Goal: Information Seeking & Learning: Find specific fact

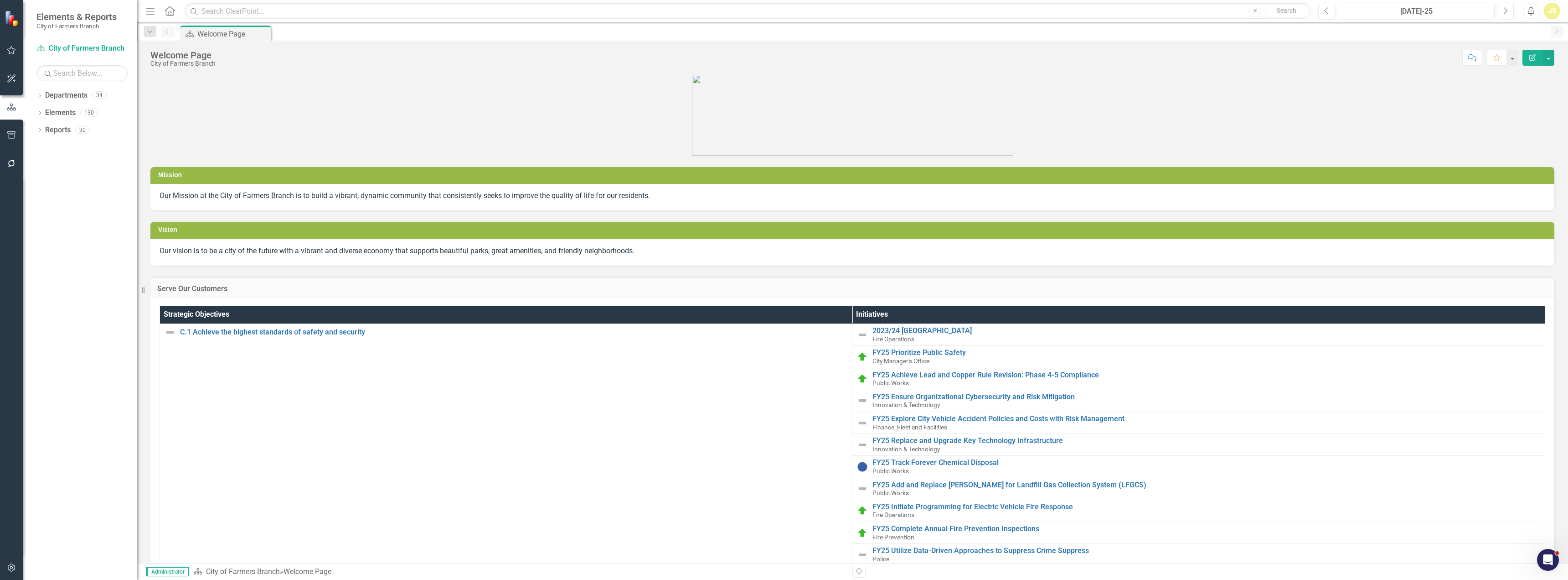
click at [1171, 579] on html "Elements & Reports City of Farmers Branch Department City of Farmers Branch Sea…" at bounding box center [784, 290] width 1568 height 580
click at [42, 113] on icon "Dropdown" at bounding box center [39, 114] width 6 height 5
click at [47, 130] on icon "Dropdown" at bounding box center [43, 130] width 6 height 5
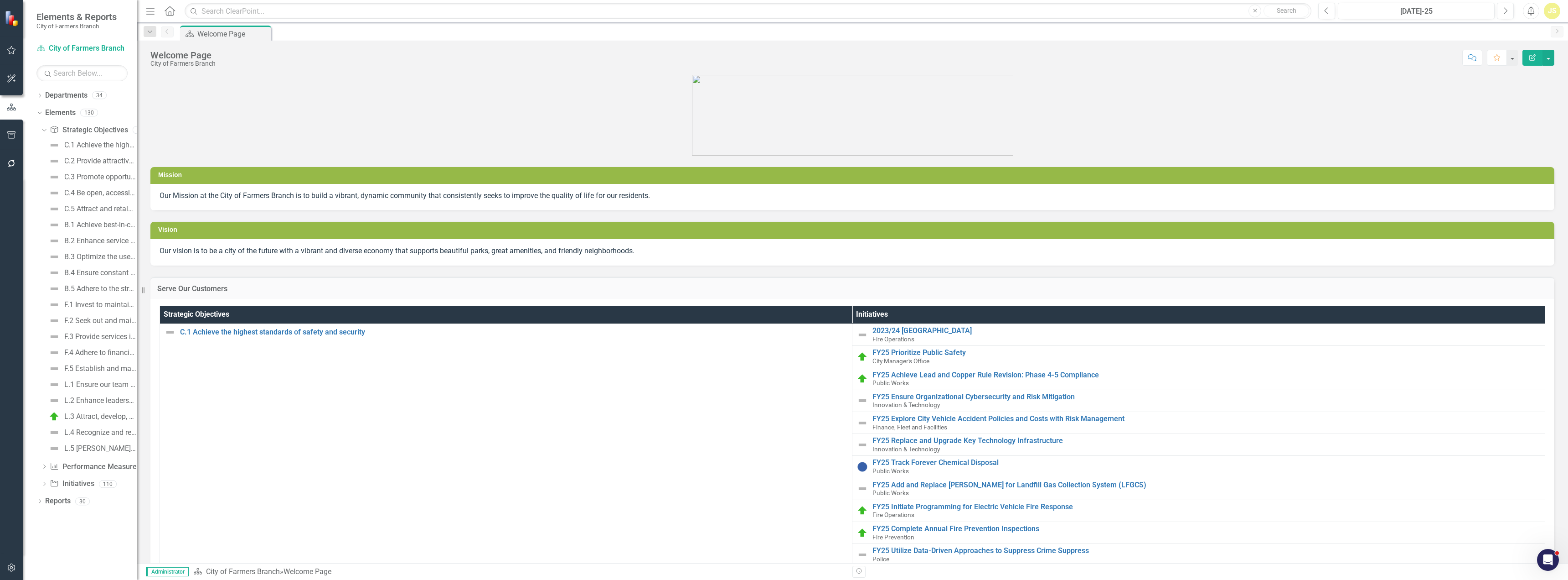
click at [44, 130] on icon "Dropdown" at bounding box center [43, 129] width 5 height 6
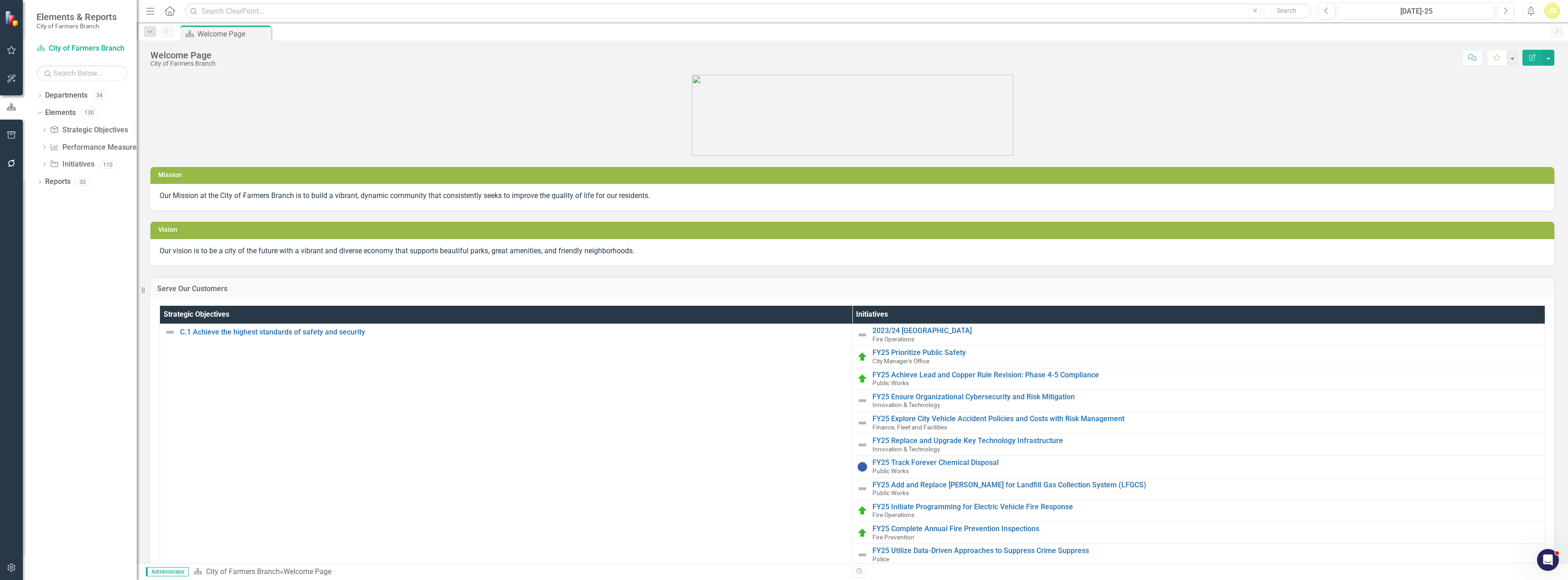
click at [45, 150] on icon "Dropdown" at bounding box center [43, 149] width 6 height 5
click at [83, 147] on link "Performance Measure Performance Measures" at bounding box center [95, 148] width 91 height 11
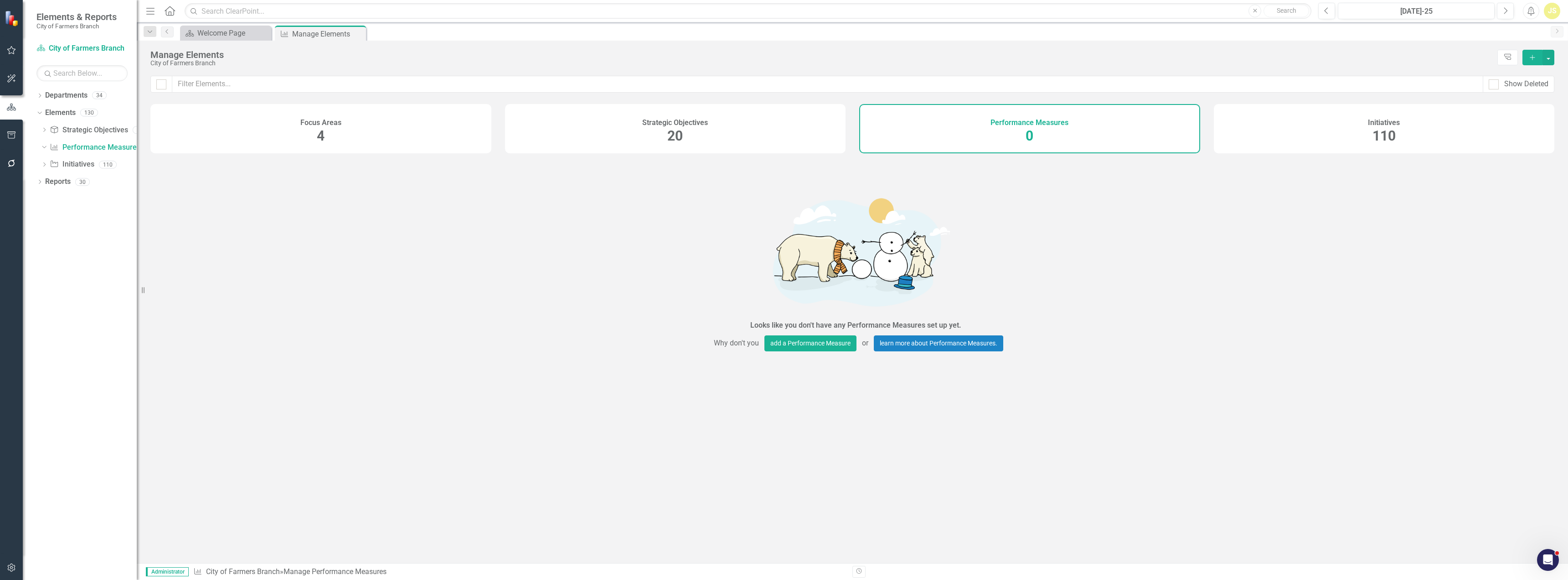
click at [54, 188] on div "Reports" at bounding box center [58, 181] width 25 height 15
click at [44, 149] on icon "Dropdown" at bounding box center [43, 147] width 5 height 6
click at [42, 92] on div "Dropdown Departments 34" at bounding box center [86, 96] width 101 height 17
click at [37, 98] on icon "Dropdown" at bounding box center [39, 97] width 6 height 5
click at [45, 114] on icon "Dropdown" at bounding box center [44, 112] width 7 height 5
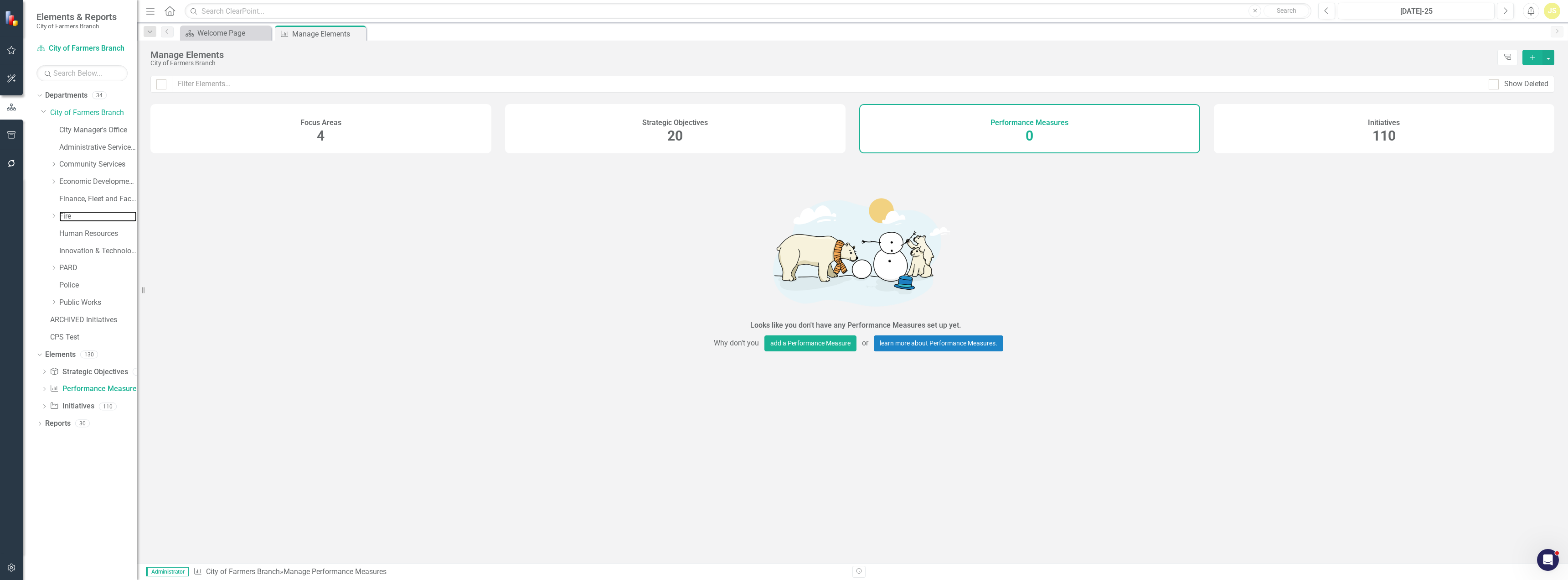
click at [68, 219] on link "Fire" at bounding box center [98, 217] width 78 height 11
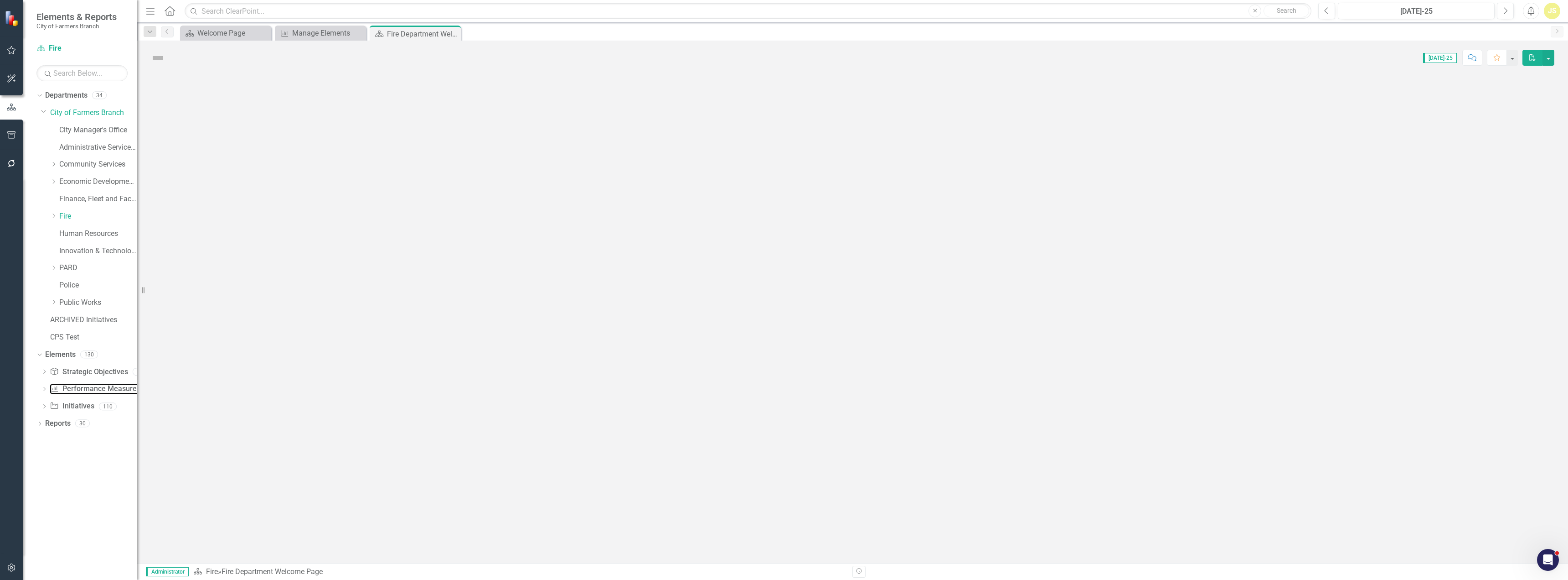
click at [76, 394] on link "Performance Measure Performance Measures" at bounding box center [95, 389] width 91 height 11
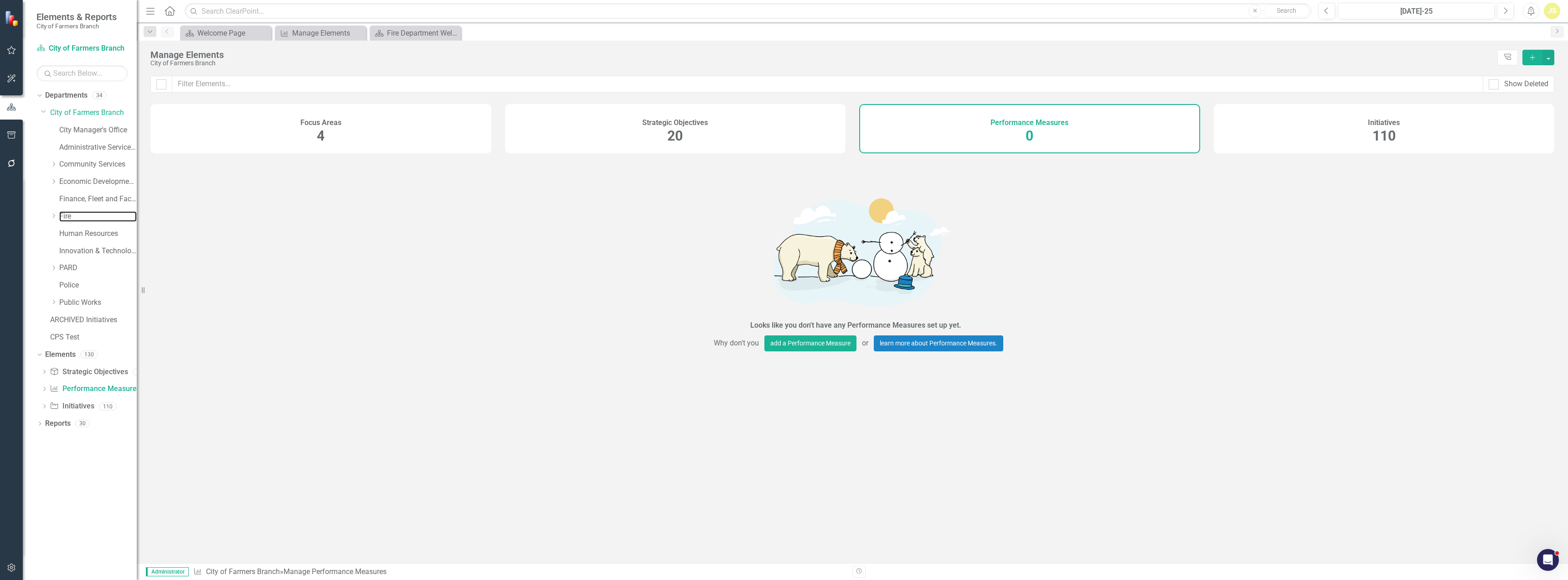
click at [70, 218] on link "Fire" at bounding box center [98, 217] width 78 height 11
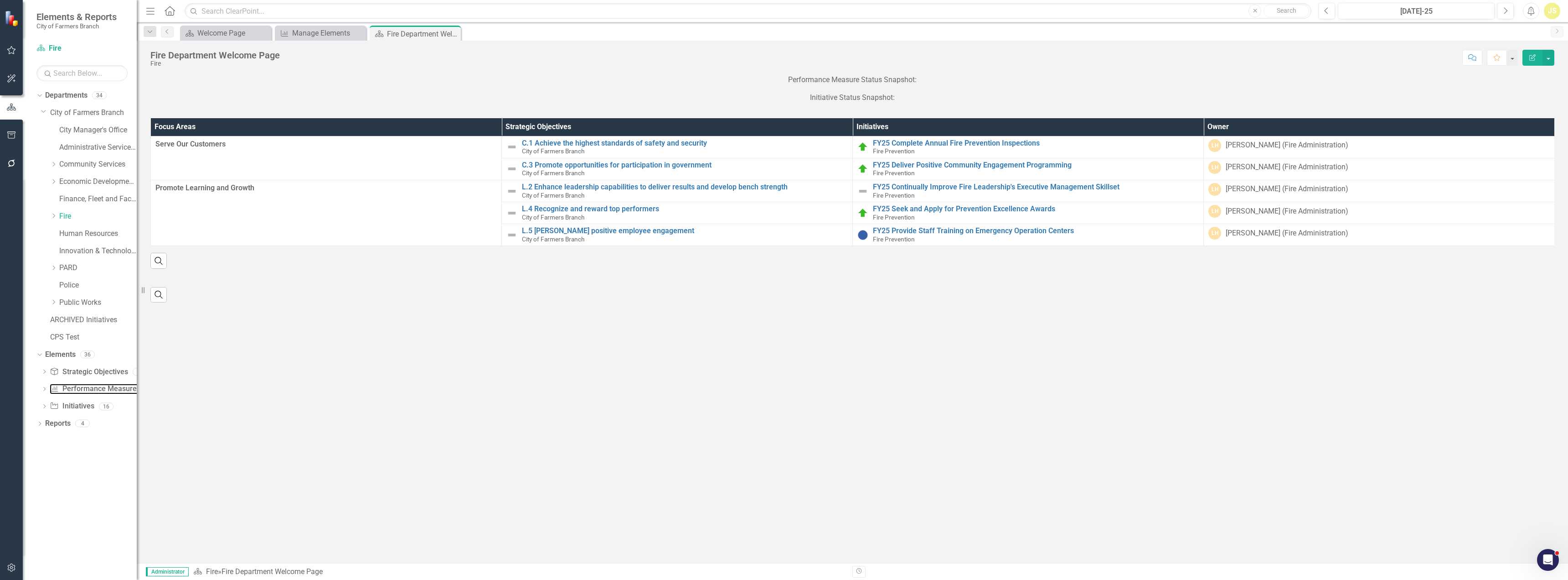
click at [77, 388] on link "Performance Measure Performance Measures" at bounding box center [95, 389] width 91 height 11
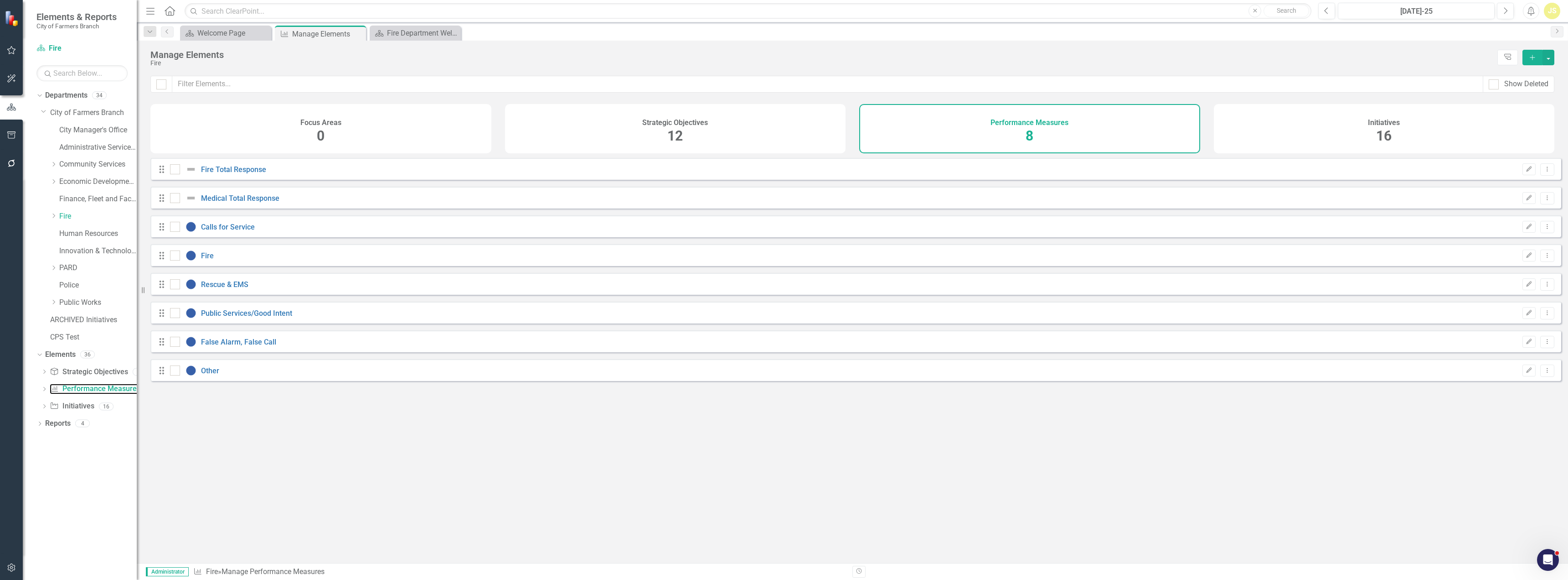
checkbox input "false"
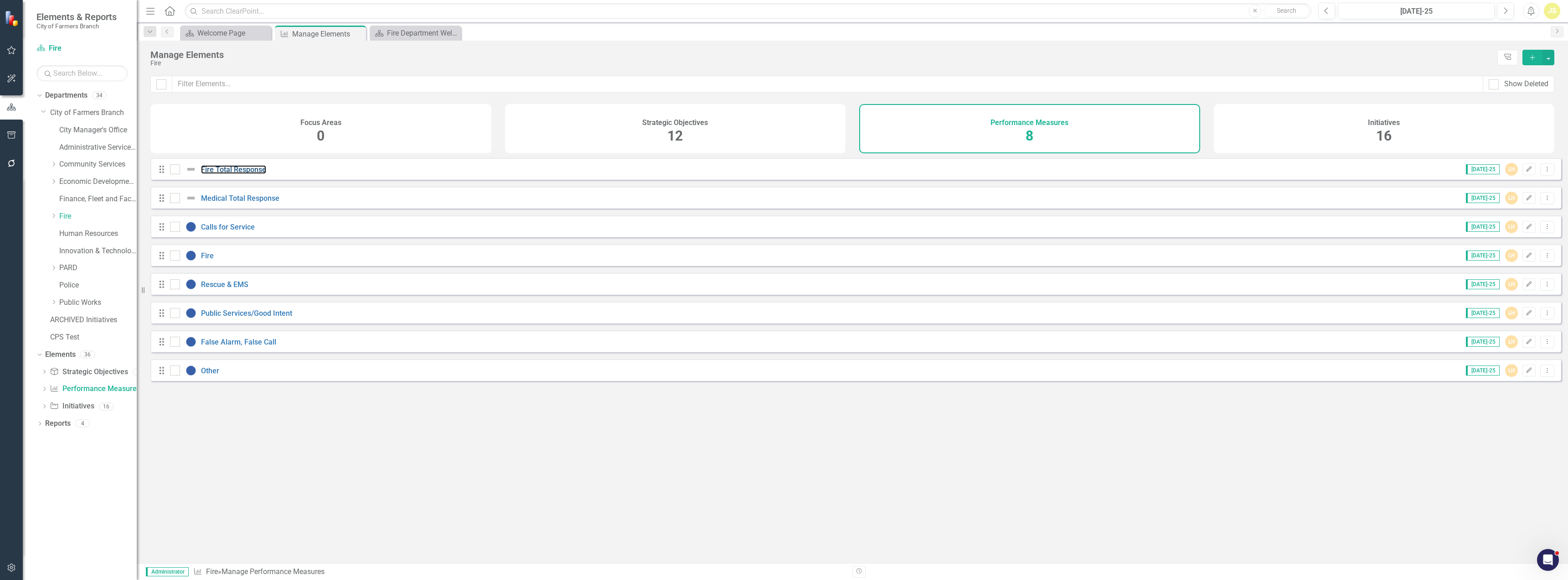
click at [226, 174] on link "Fire Total Response" at bounding box center [234, 169] width 65 height 9
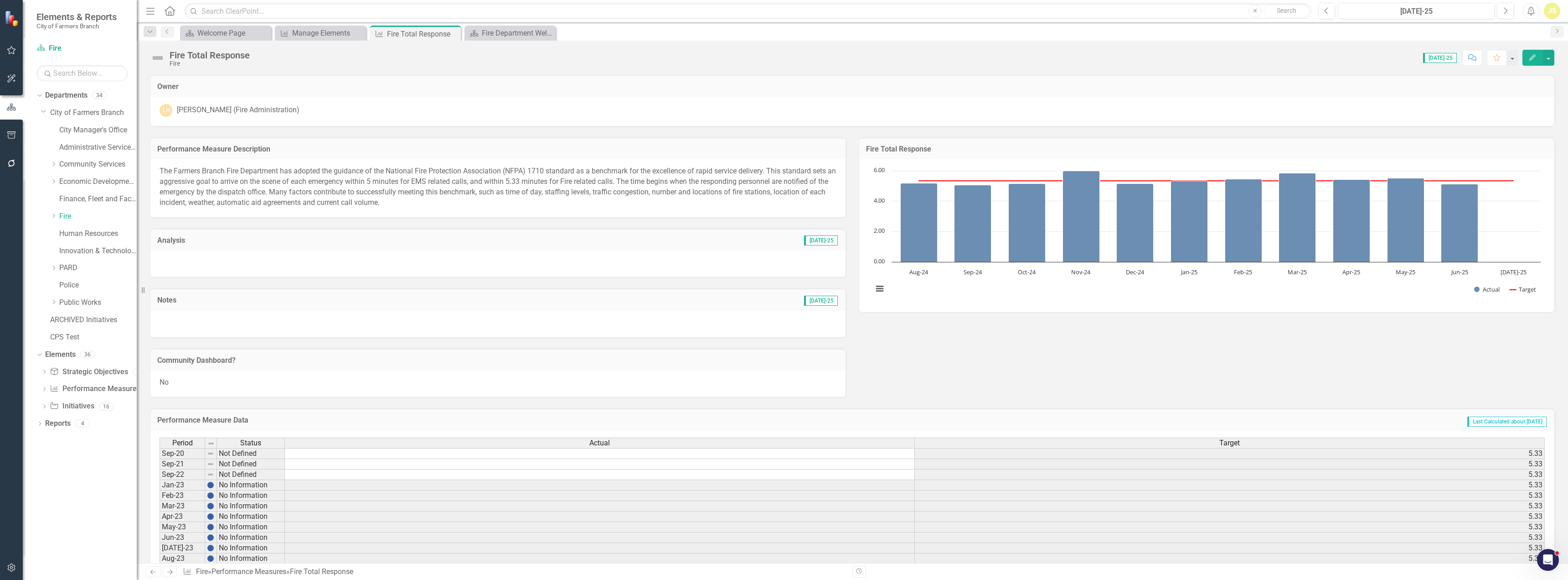
drag, startPoint x: 221, startPoint y: 195, endPoint x: 168, endPoint y: 171, distance: 58.2
click at [168, 171] on p "The Farmers Branch Fire Department has adopted the guidance of the National Fir…" at bounding box center [497, 187] width 677 height 42
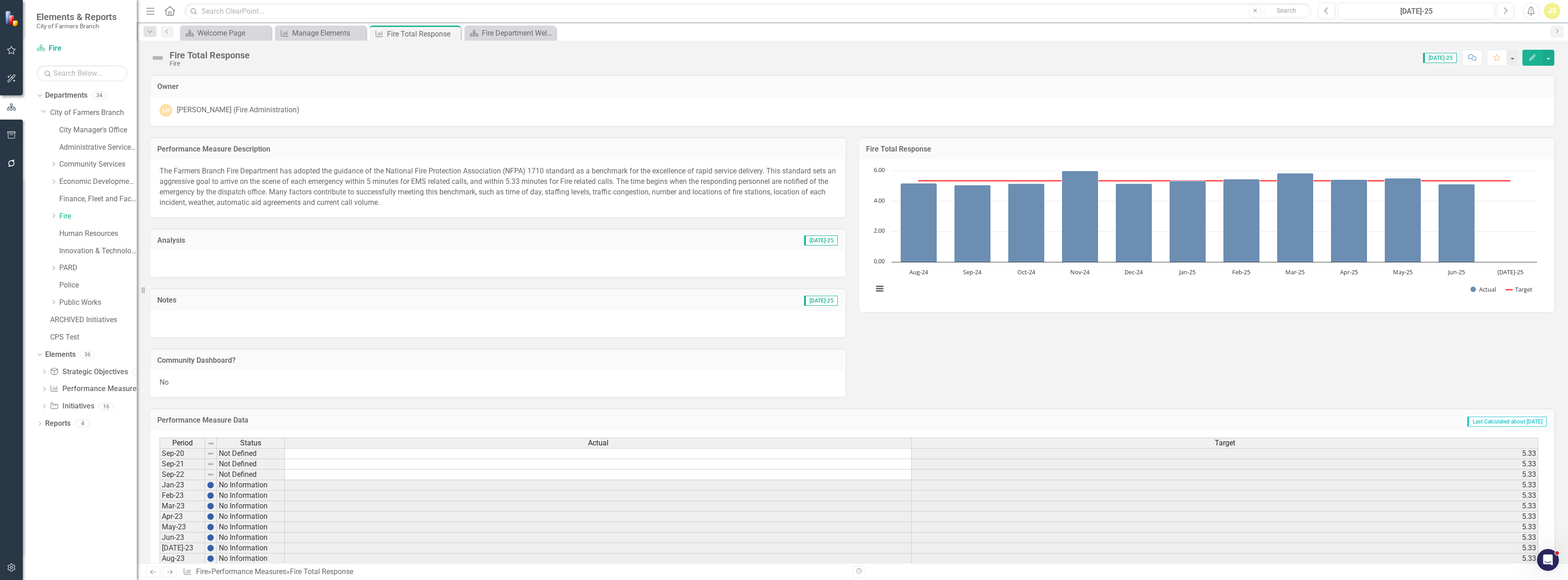
click at [380, 195] on p "The Farmers Branch Fire Department has adopted the guidance of the National Fir…" at bounding box center [497, 187] width 677 height 42
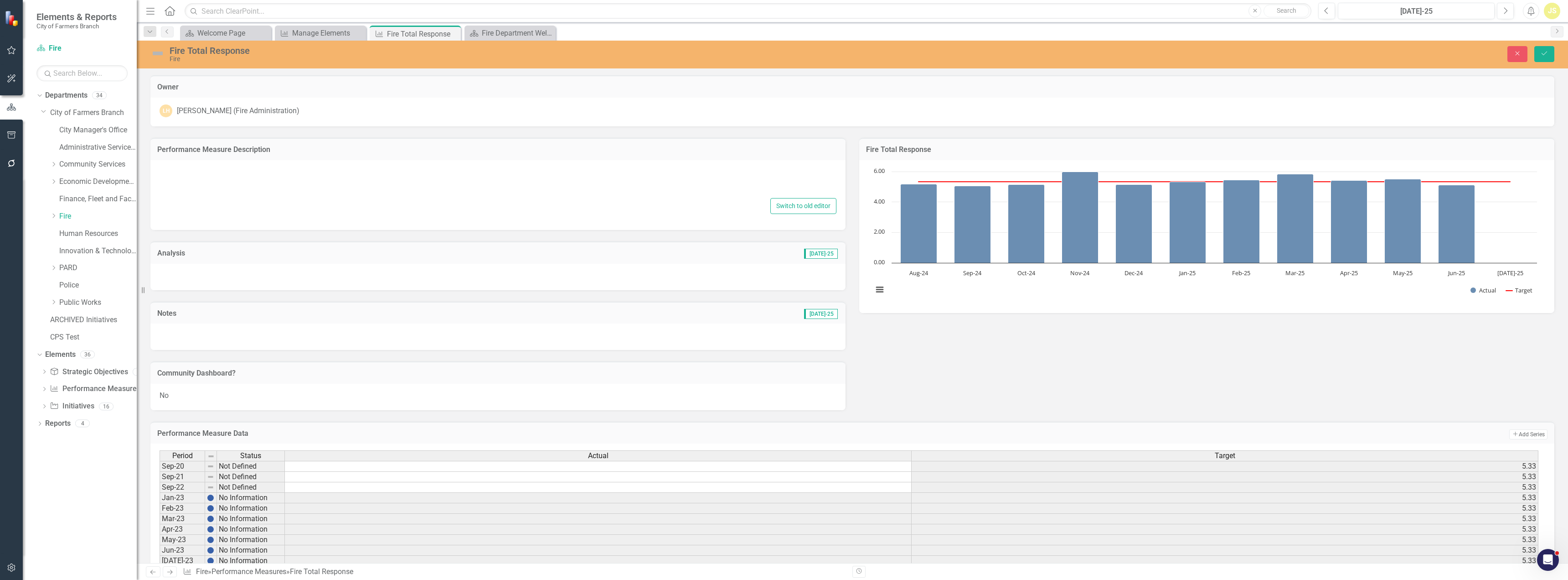
type textarea "<p class="MsoNormal" style="margin-left: .5in;">The Farmers Branch Fire Departm…"
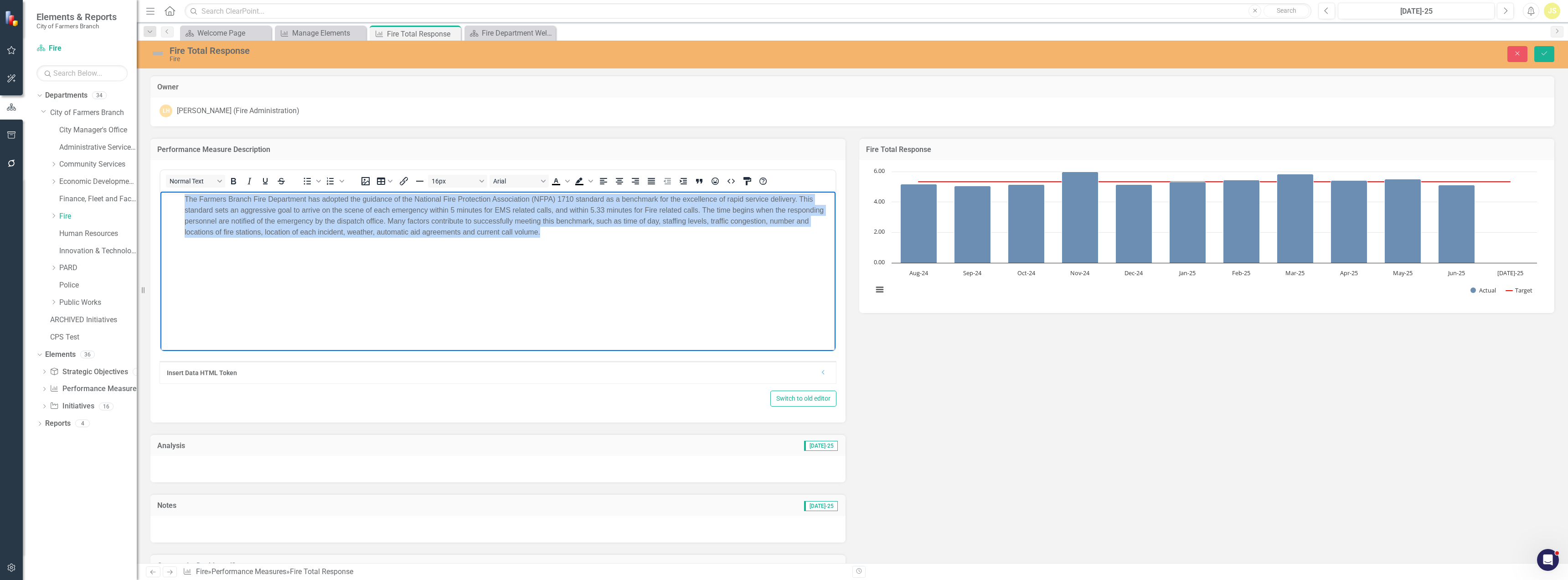
drag, startPoint x: 576, startPoint y: 229, endPoint x: 153, endPoint y: 188, distance: 425.0
click at [160, 191] on html "The Farmers Branch Fire Department has adopted the guidance of the National Fir…" at bounding box center [497, 259] width 675 height 137
copy p "The Farmers Branch Fire Department has adopted the guidance of the National Fir…"
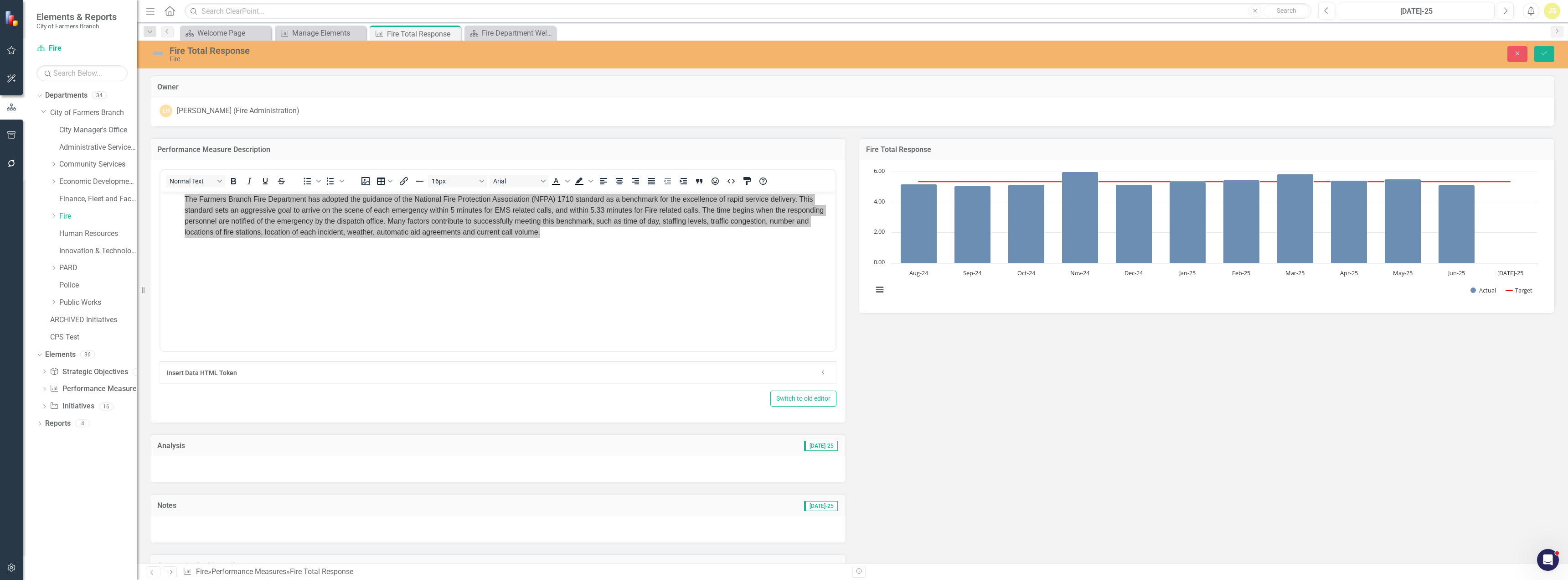
click at [172, 570] on icon "Next" at bounding box center [169, 572] width 8 height 6
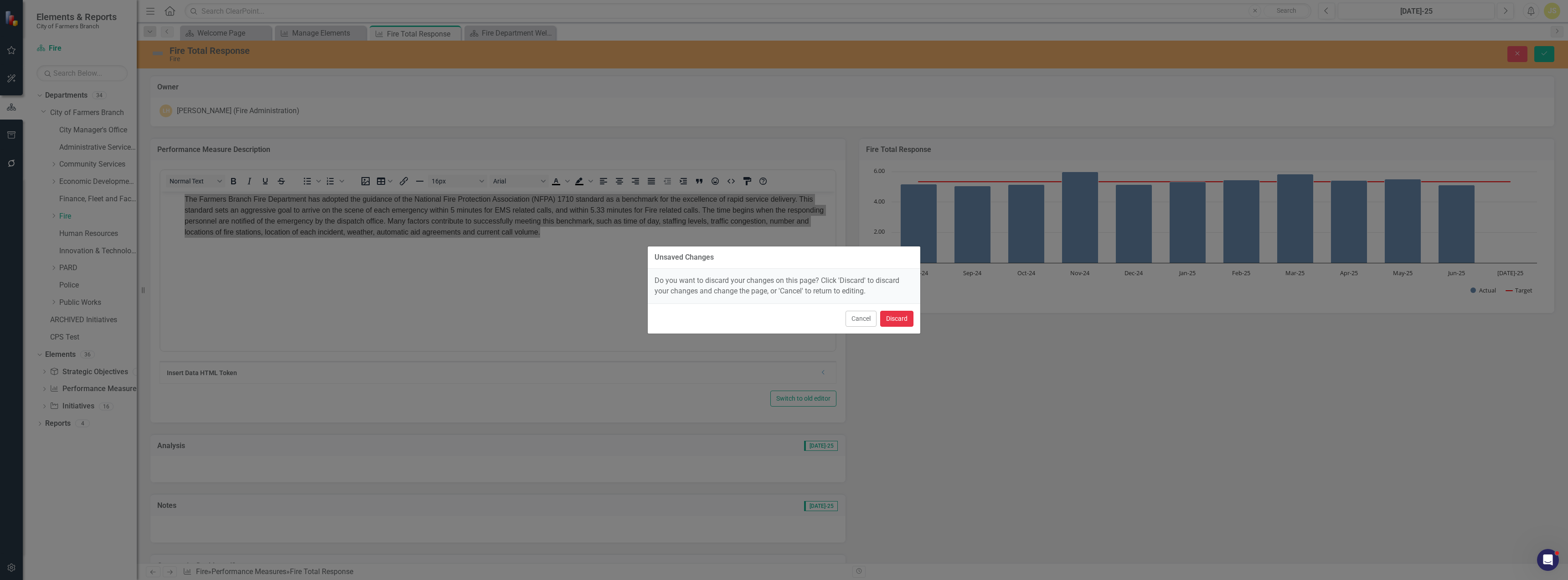
click at [900, 316] on button "Discard" at bounding box center [897, 319] width 34 height 16
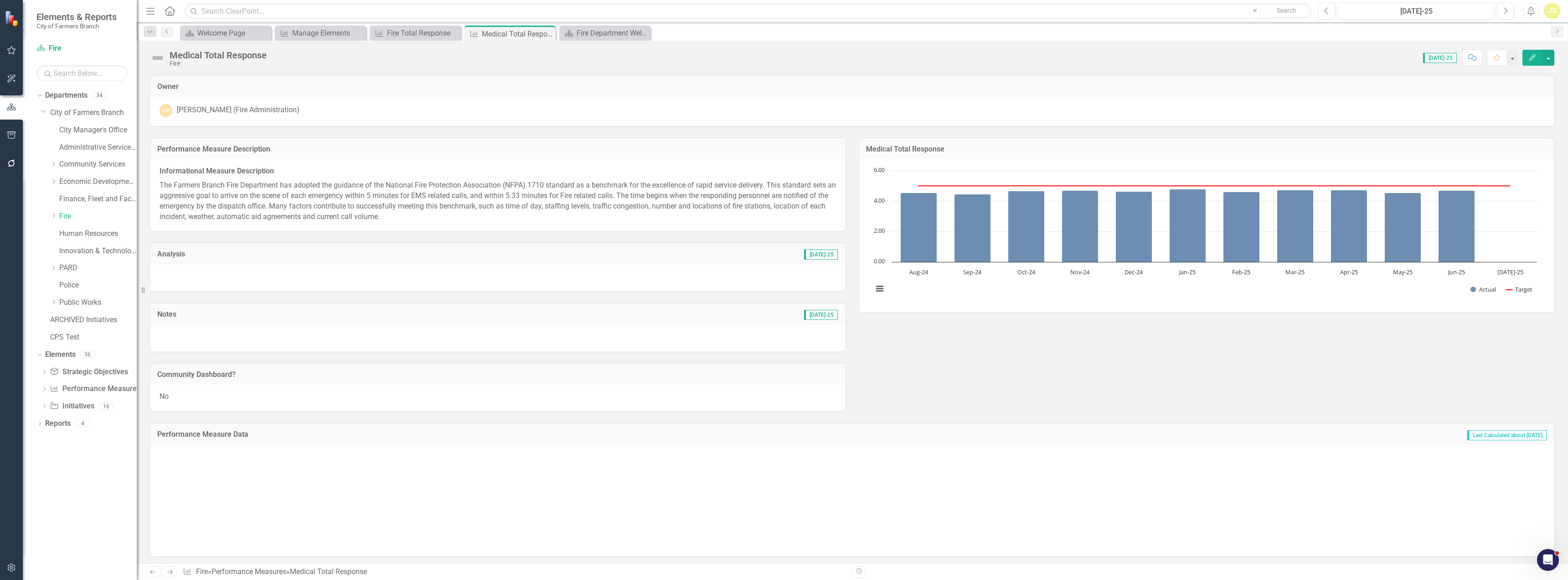
click at [297, 205] on p "The Farmers Branch Fire Department has adopted the guidance of the National Fir…" at bounding box center [497, 200] width 677 height 44
click at [298, 205] on p "The Farmers Branch Fire Department has adopted the guidance of the National Fir…" at bounding box center [497, 200] width 677 height 44
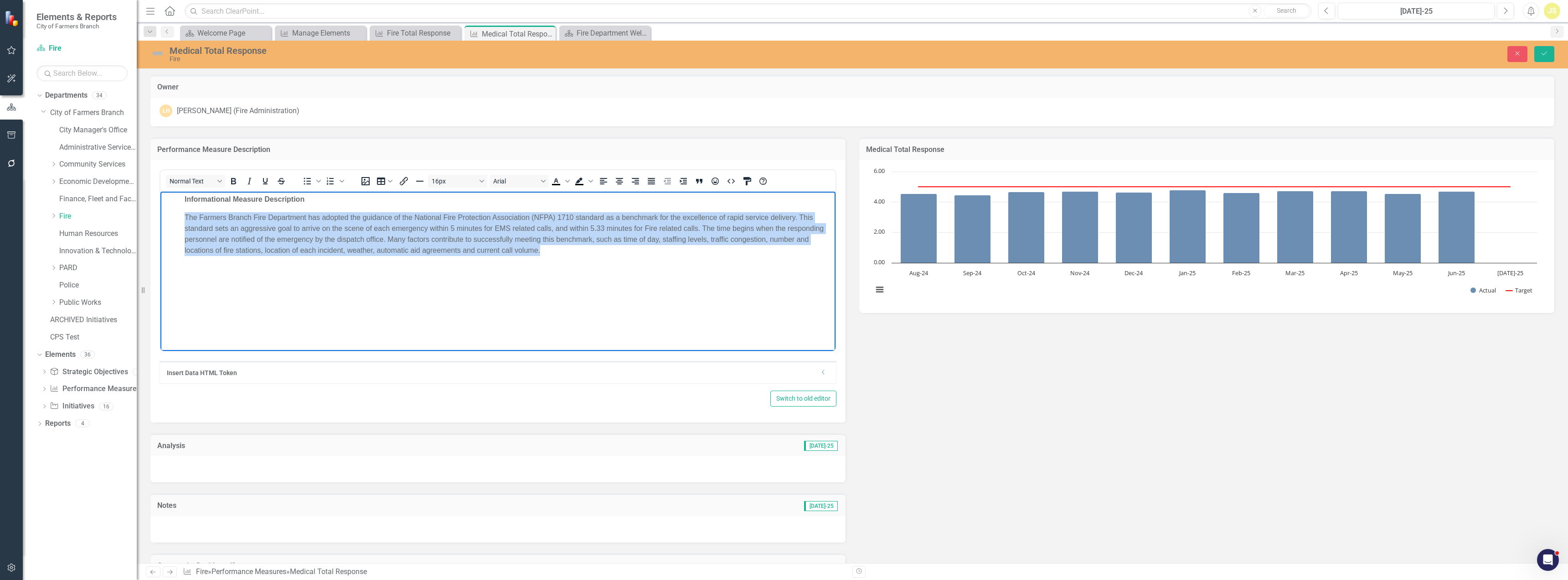
drag, startPoint x: 346, startPoint y: 237, endPoint x: 161, endPoint y: 208, distance: 187.3
click at [161, 208] on body "Informational Measure Description The Farmers Branch Fire Department has adopte…" at bounding box center [497, 259] width 675 height 137
copy p "The Farmers Branch Fire Department has adopted the guidance of the National Fir…"
